Goal: Task Accomplishment & Management: Use online tool/utility

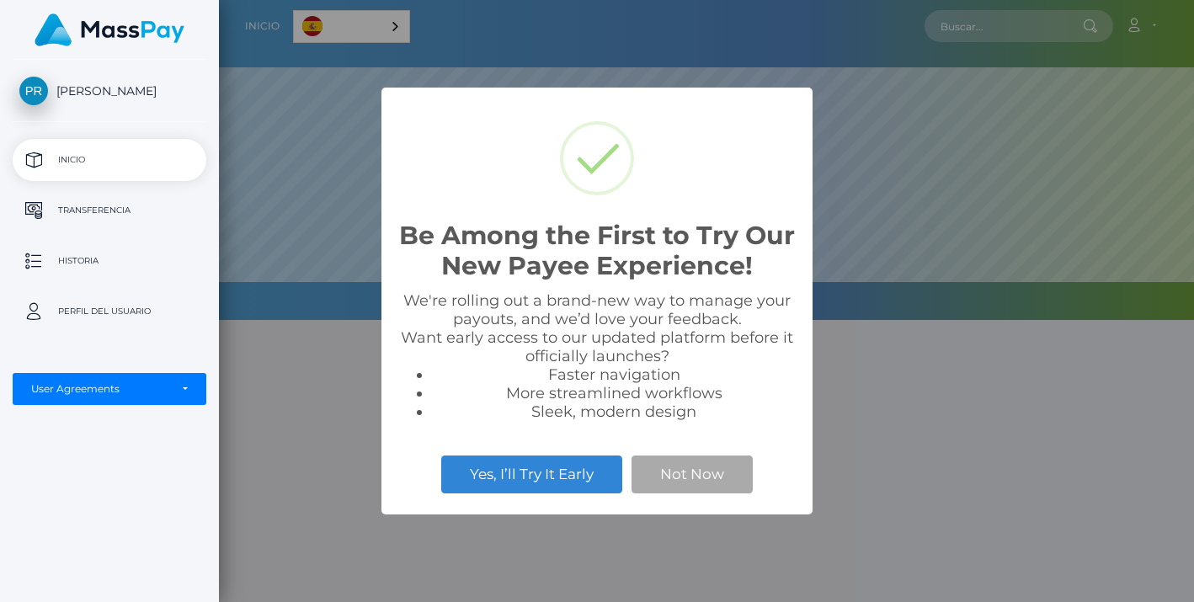
scroll to position [320, 975]
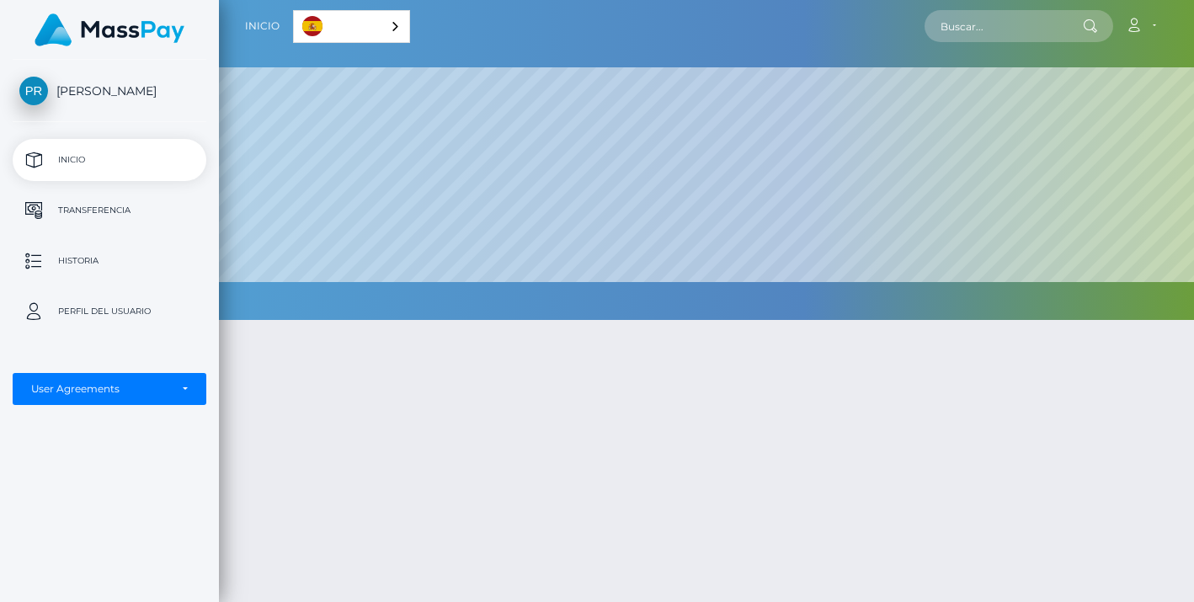
click at [720, 421] on div at bounding box center [706, 544] width 975 height 499
click at [124, 391] on div "User Agreements" at bounding box center [100, 388] width 138 height 13
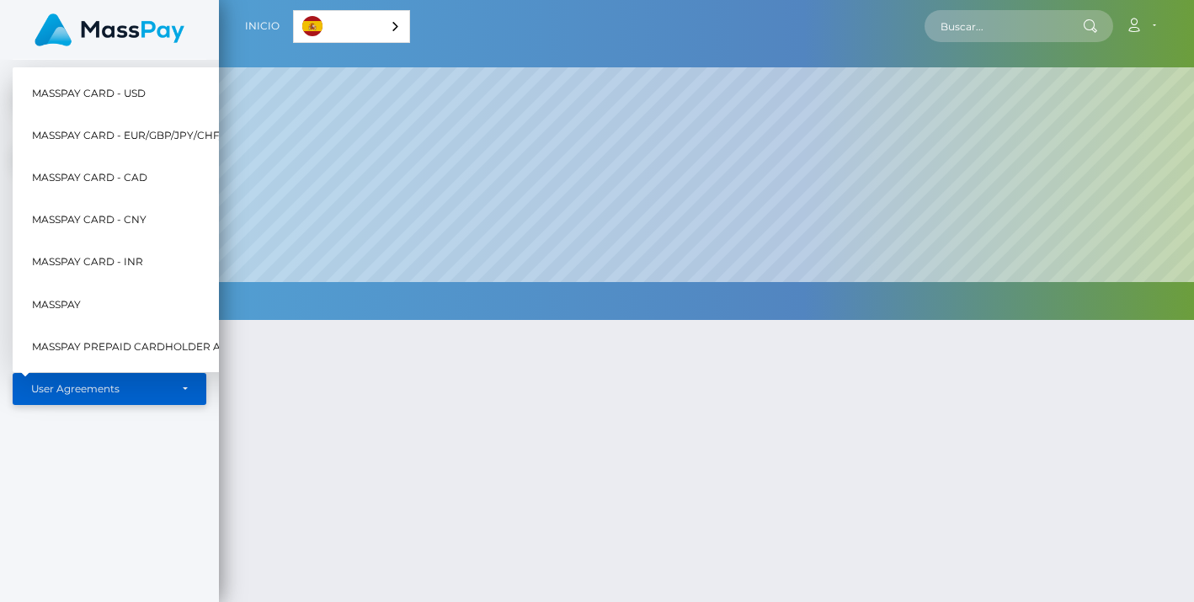
click at [136, 392] on div "User Agreements" at bounding box center [100, 388] width 138 height 13
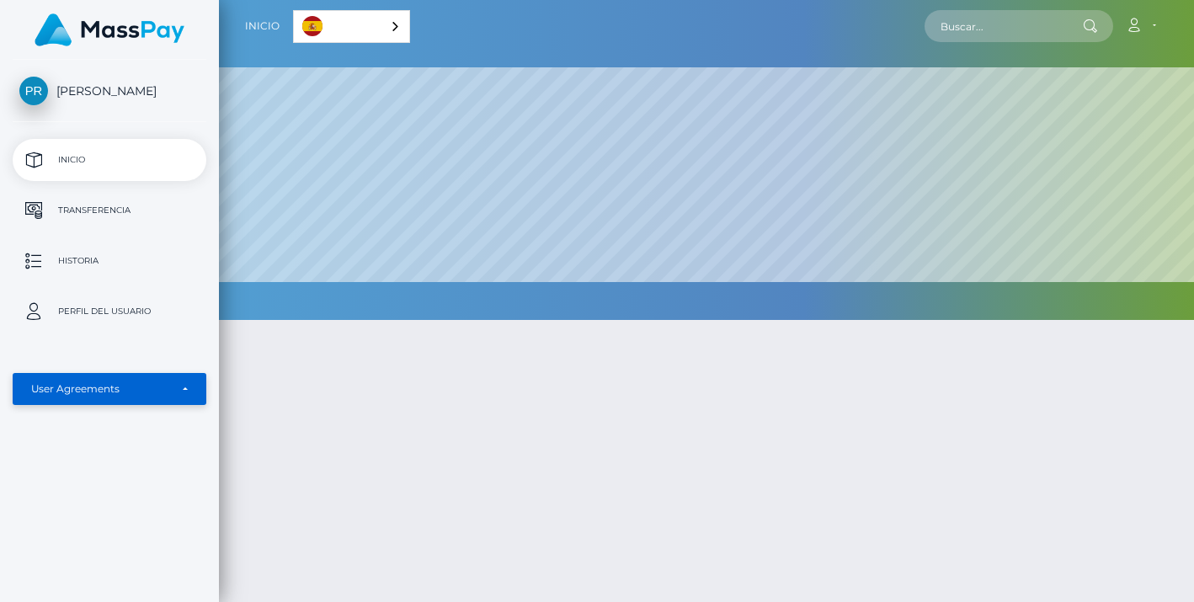
click at [128, 376] on div "User Agreements" at bounding box center [110, 389] width 194 height 32
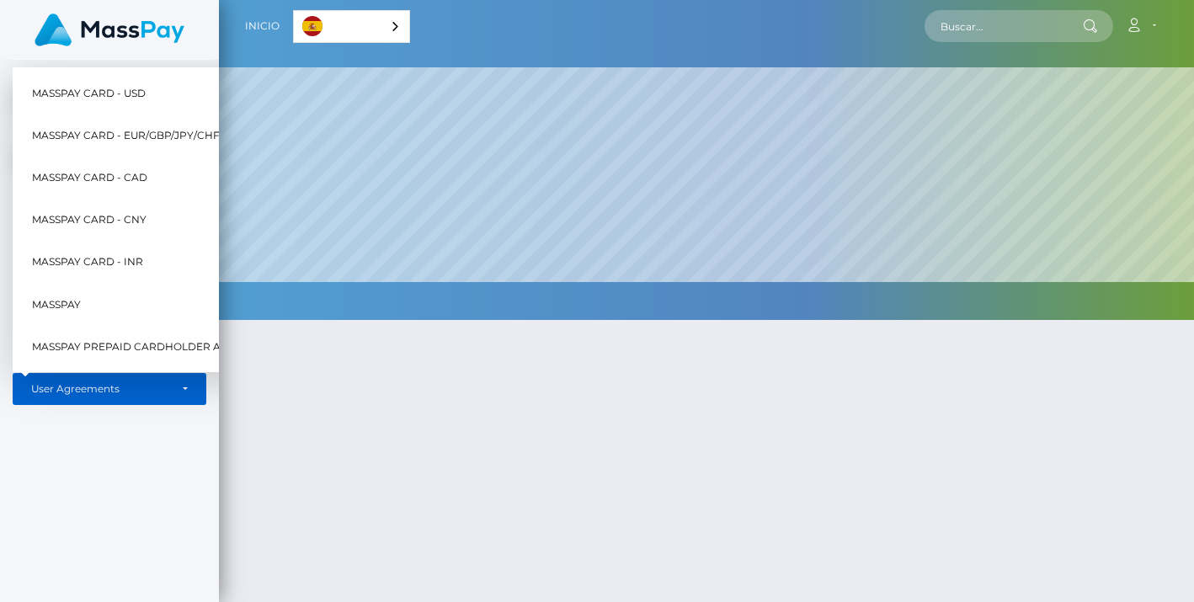
scroll to position [0, 0]
click at [127, 445] on div "Pilar Paola Montalvo Rojas Inicio Transferencia Historia Perfil del usuario Mas…" at bounding box center [109, 329] width 219 height 539
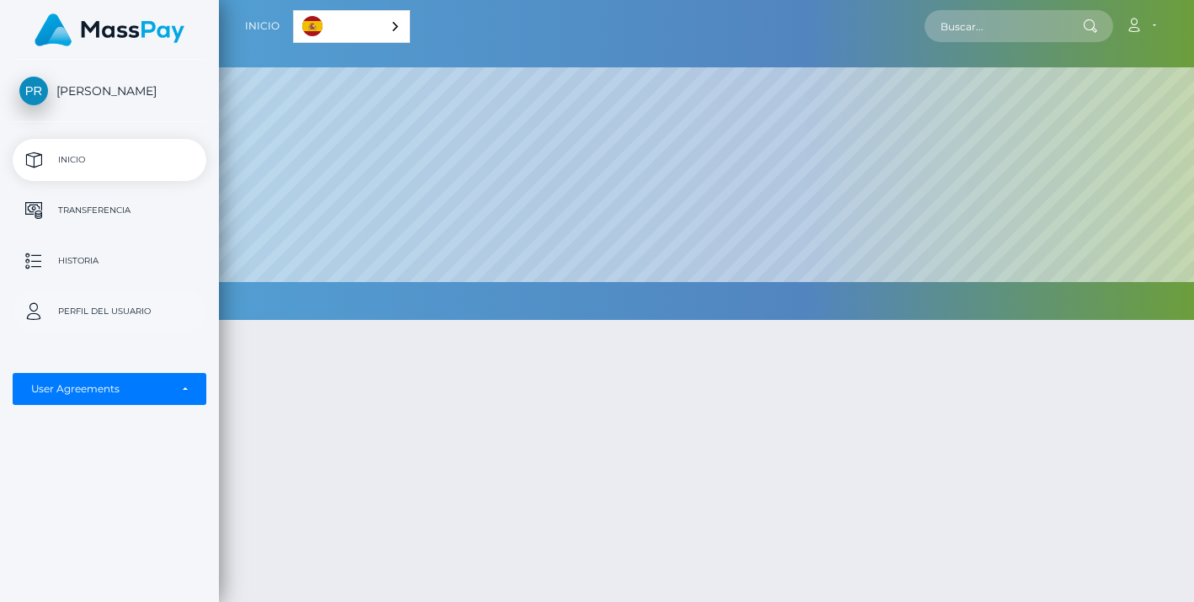
click at [118, 303] on p "Perfil del usuario" at bounding box center [109, 311] width 180 height 25
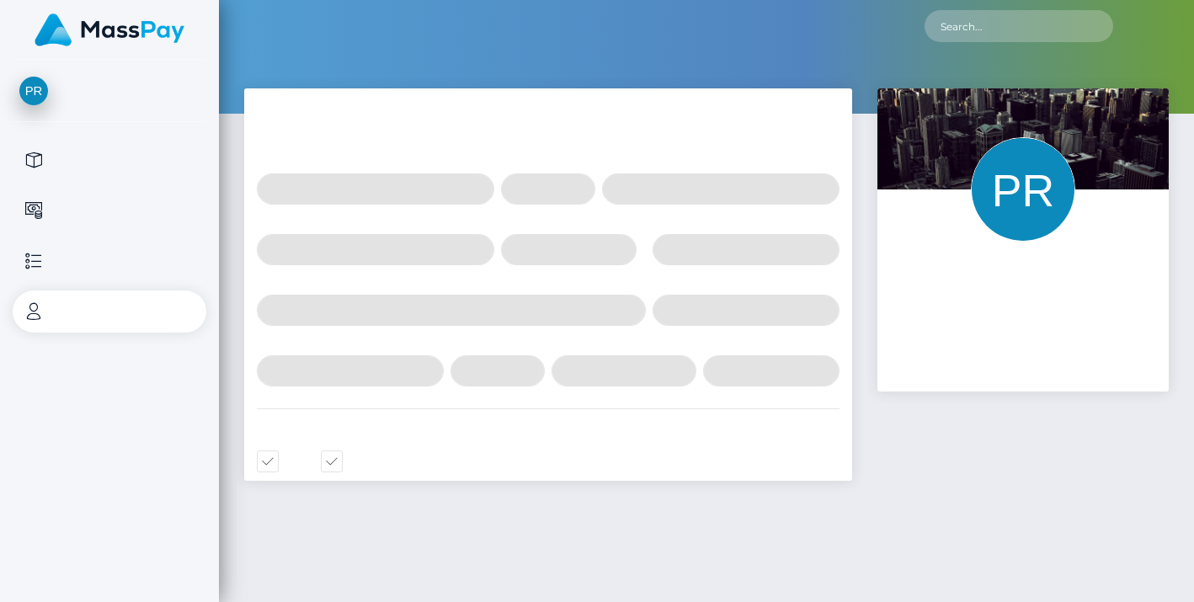
select select
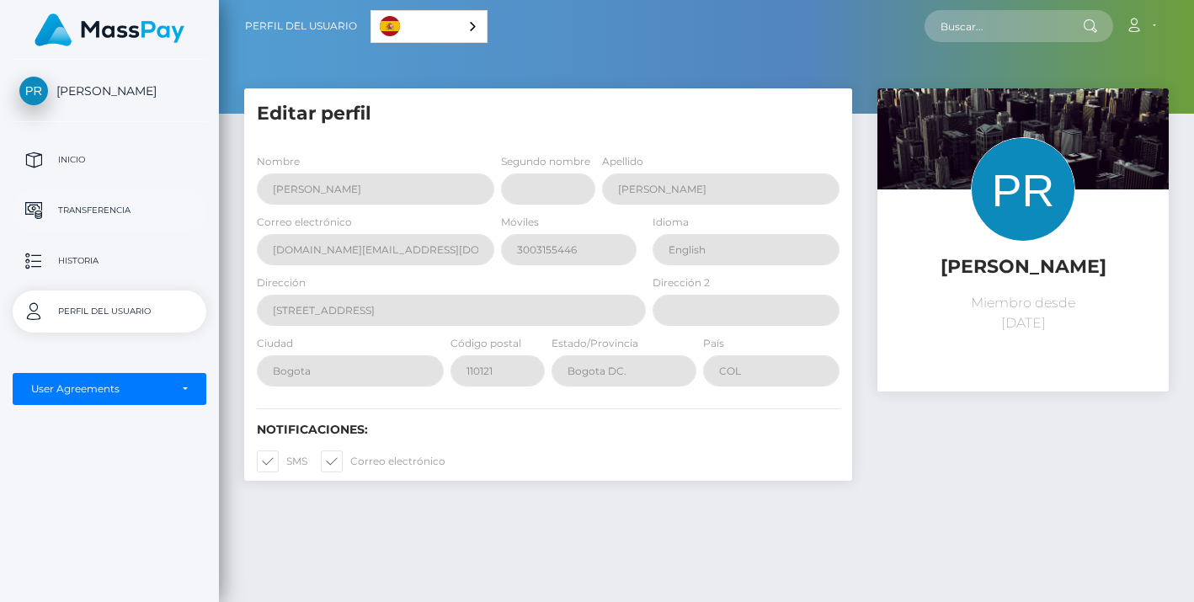
click at [142, 212] on p "Transferencia" at bounding box center [109, 210] width 180 height 25
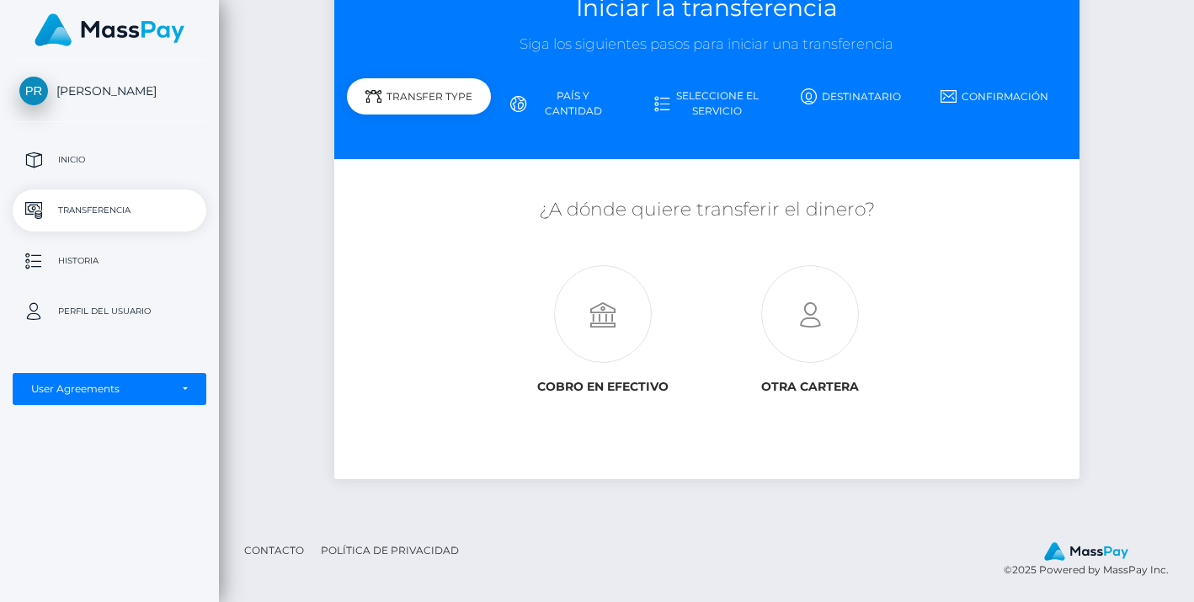
scroll to position [117, 0]
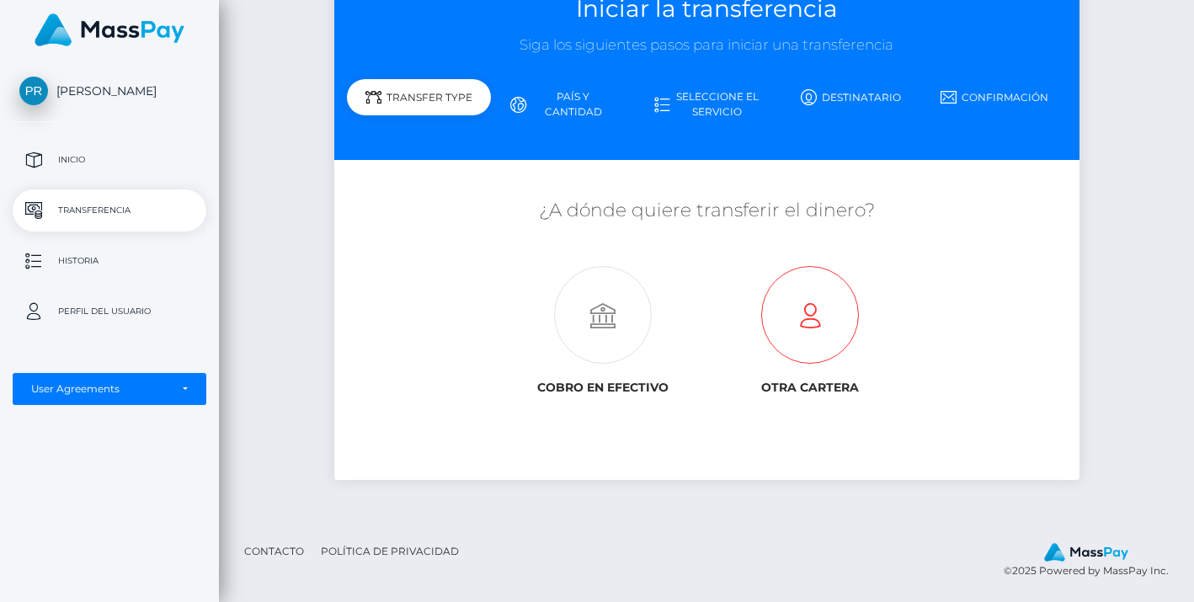
click at [810, 328] on icon at bounding box center [810, 316] width 207 height 98
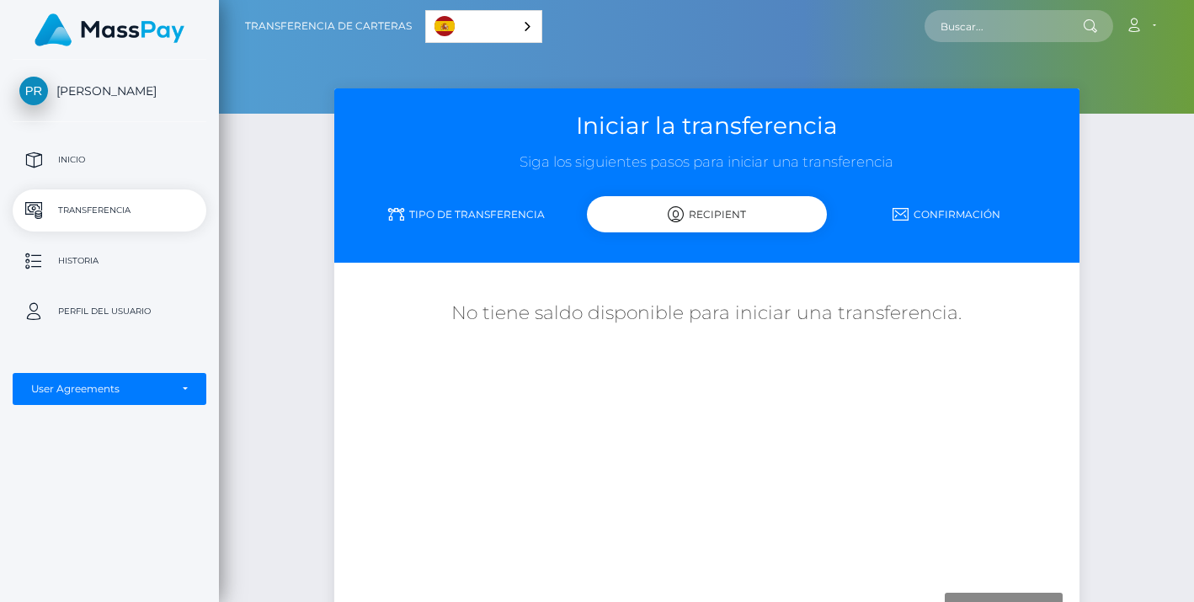
click at [506, 212] on link "Tipo de transferencia" at bounding box center [467, 214] width 240 height 29
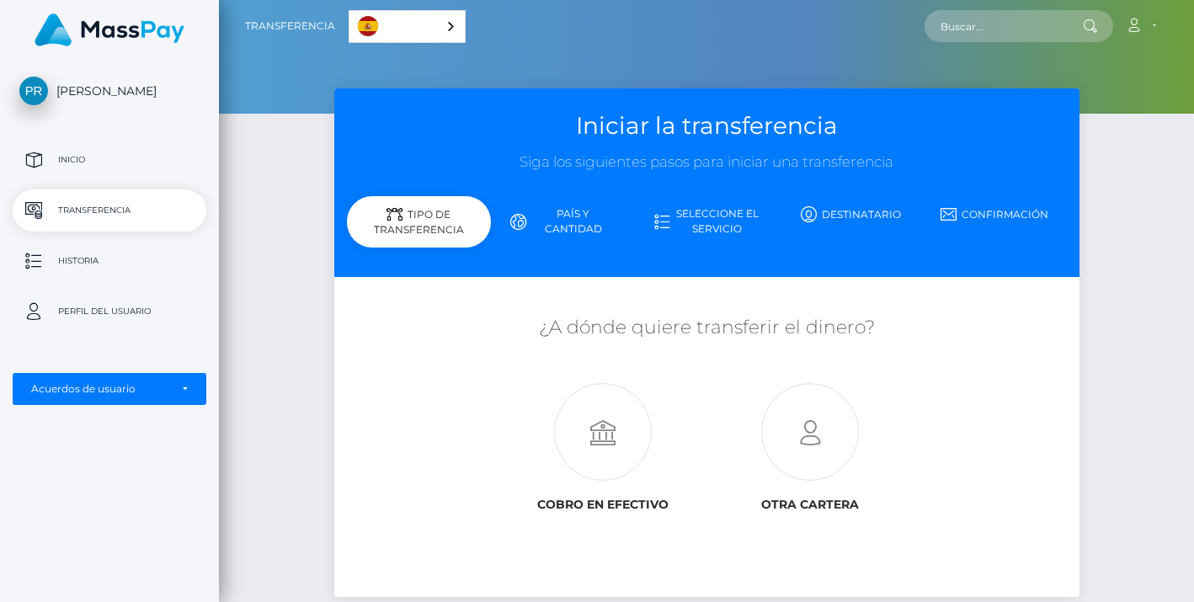
click at [567, 209] on link "País y cantidad" at bounding box center [563, 222] width 144 height 44
click at [571, 222] on link "País y cantidad" at bounding box center [563, 222] width 144 height 44
click at [695, 217] on link "Seleccione el servicio" at bounding box center [707, 222] width 144 height 44
click at [86, 252] on p "Historia" at bounding box center [109, 260] width 180 height 25
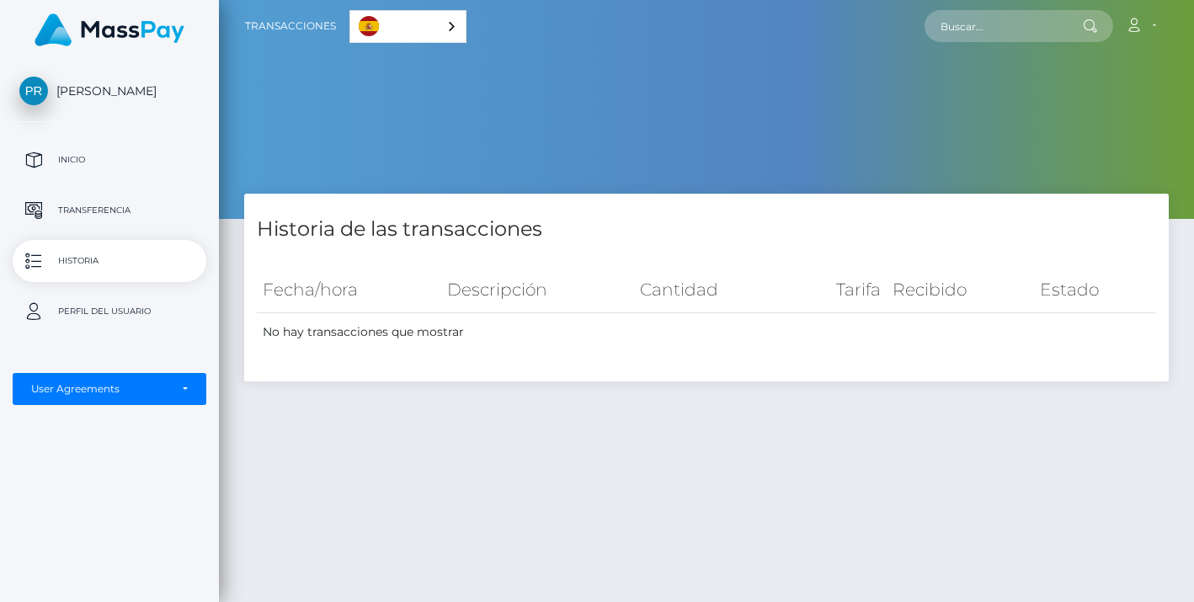
click at [95, 160] on p "Inicio" at bounding box center [109, 159] width 180 height 25
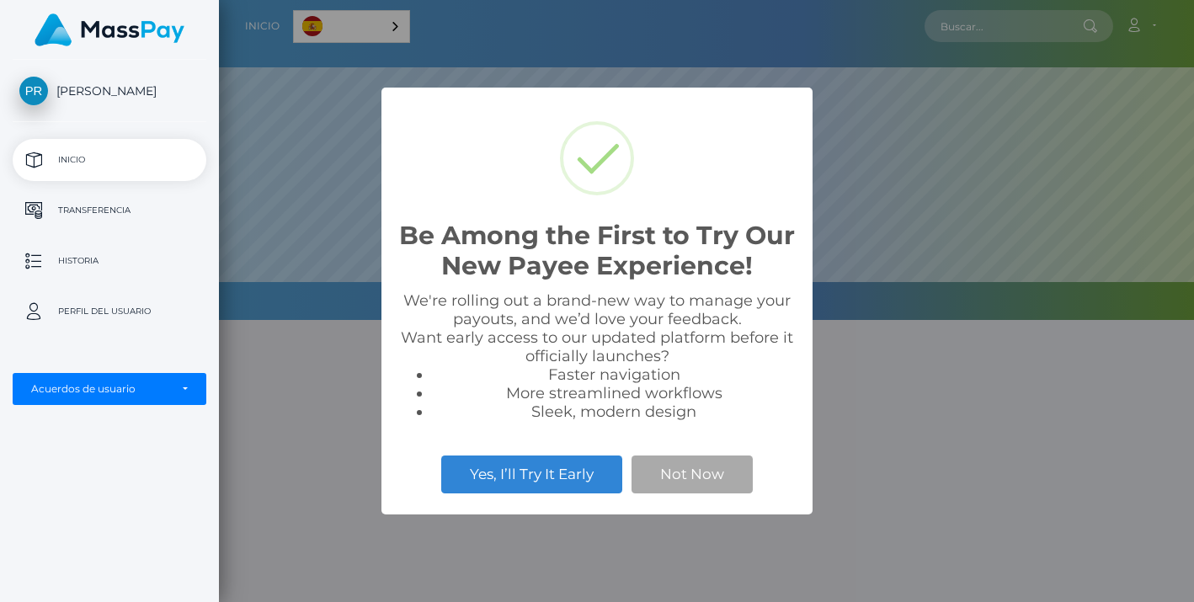
scroll to position [320, 975]
click at [540, 478] on button "Yes, I’ll Try It Early" at bounding box center [531, 474] width 181 height 37
